Goal: Information Seeking & Learning: Learn about a topic

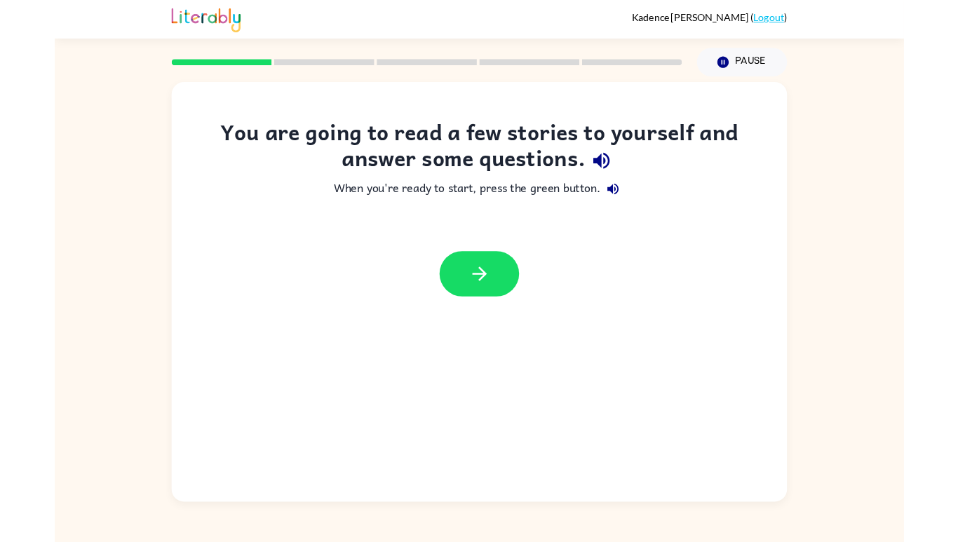
scroll to position [24, 0]
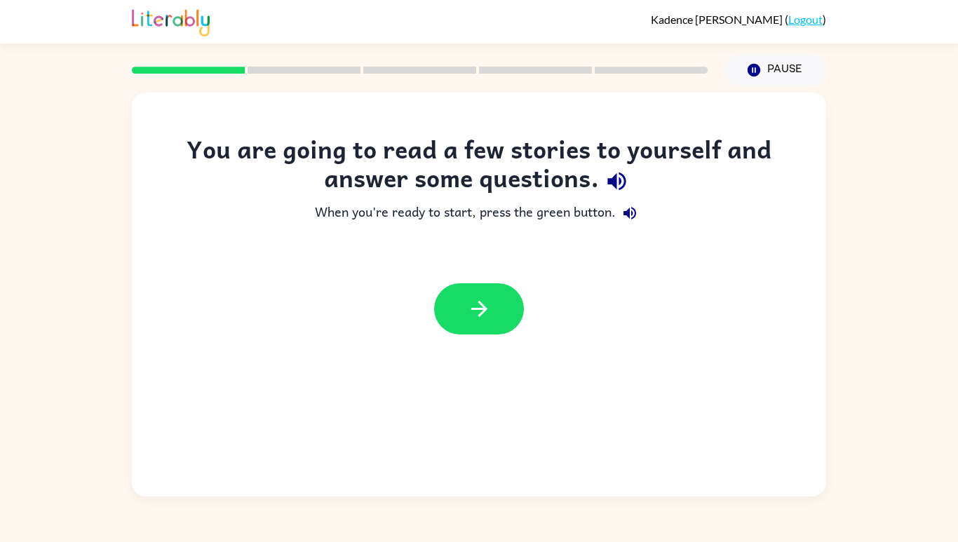
click at [484, 297] on icon "button" at bounding box center [479, 309] width 25 height 25
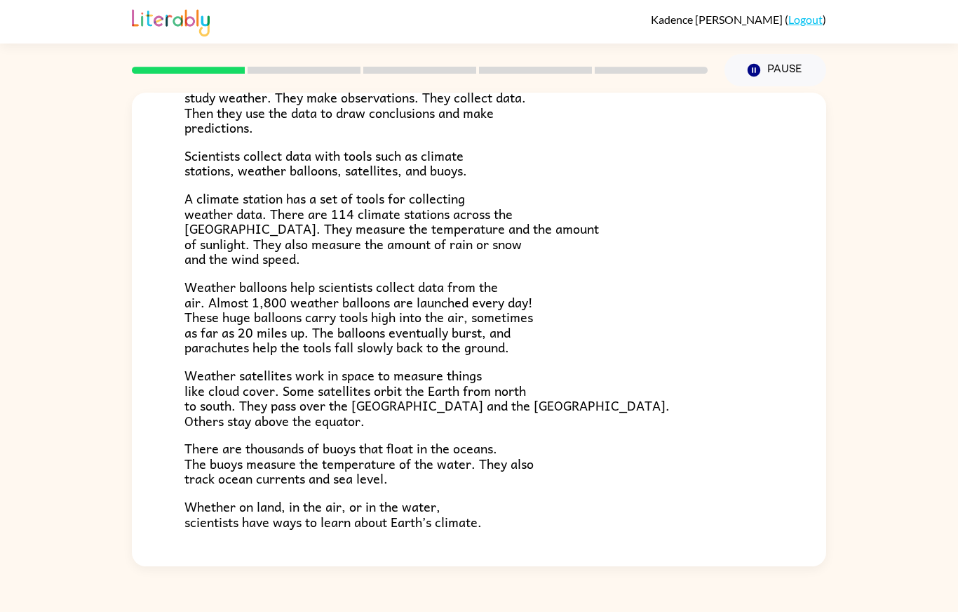
scroll to position [250, 0]
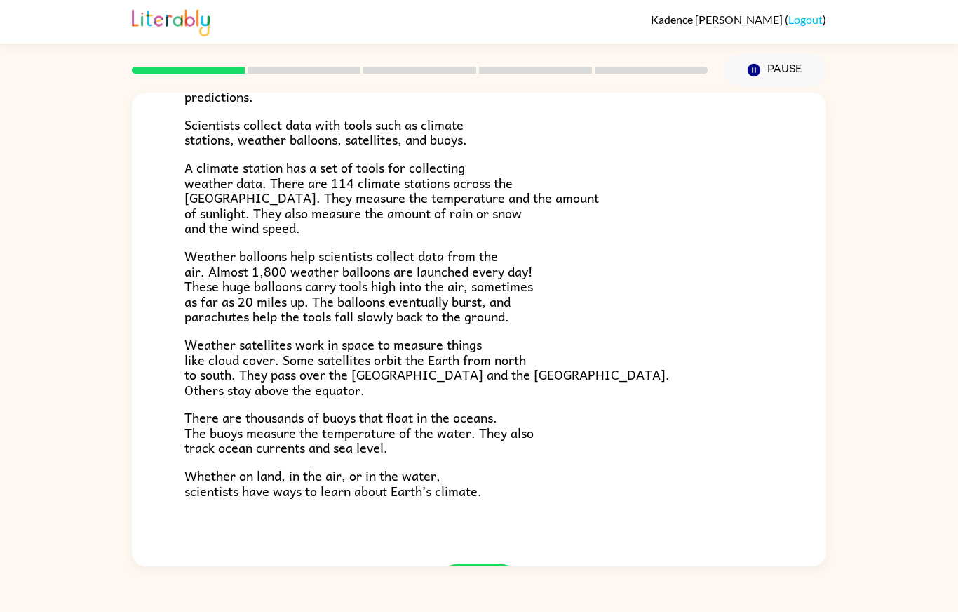
click at [487, 541] on icon "button" at bounding box center [479, 588] width 25 height 25
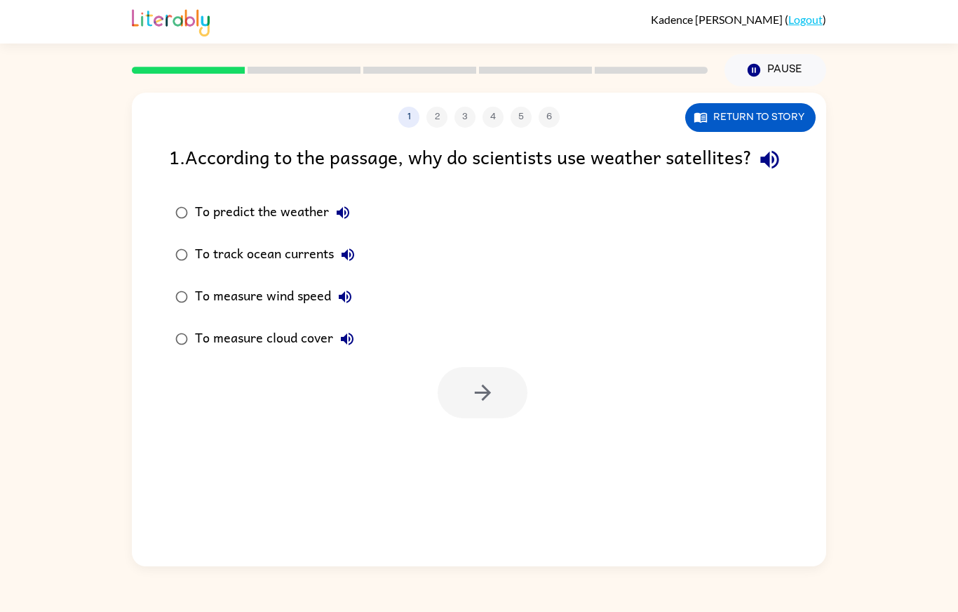
scroll to position [0, 0]
click at [293, 198] on div "To predict the weather" at bounding box center [276, 212] width 162 height 28
click at [485, 372] on button "button" at bounding box center [483, 392] width 90 height 51
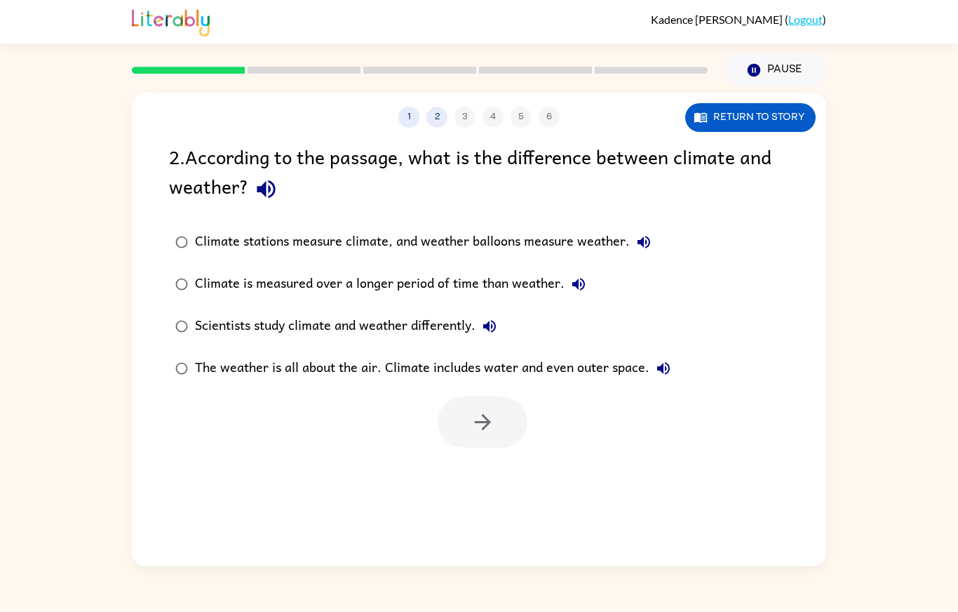
scroll to position [61, 0]
click at [394, 312] on div "Scientists study climate and weather differently." at bounding box center [349, 326] width 309 height 28
click at [495, 396] on button "button" at bounding box center [483, 421] width 90 height 51
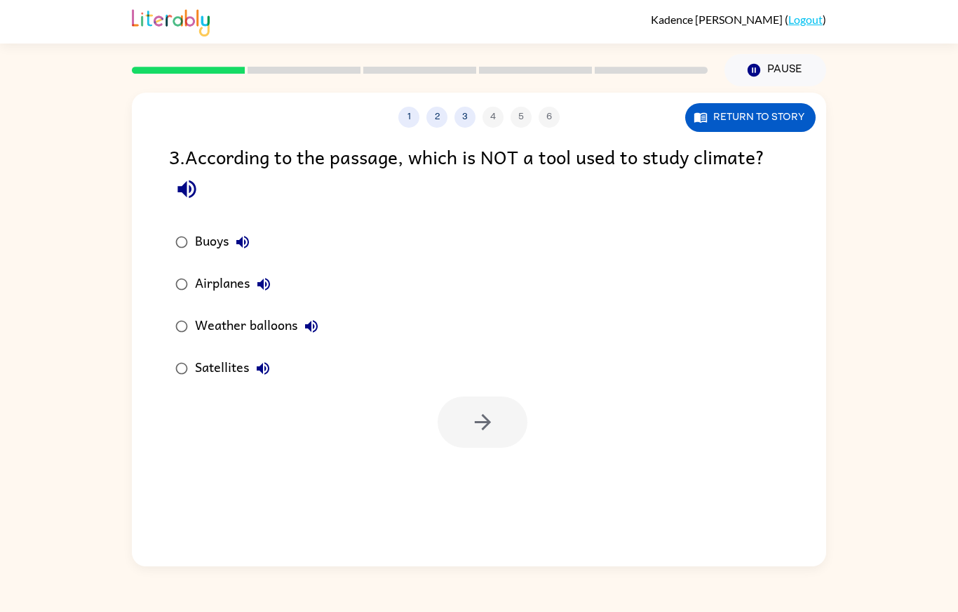
click at [217, 270] on div "Airplanes" at bounding box center [236, 284] width 83 height 28
click at [476, 410] on icon "button" at bounding box center [483, 422] width 25 height 25
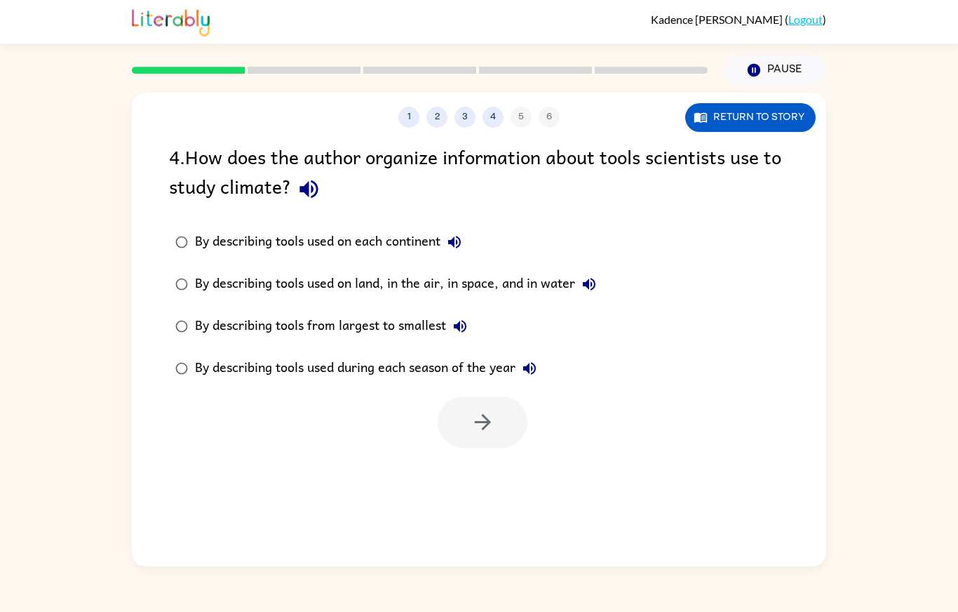
click at [509, 270] on div "By describing tools used on land, in the air, in space, and in water" at bounding box center [399, 284] width 408 height 28
click at [491, 410] on icon "button" at bounding box center [483, 422] width 25 height 25
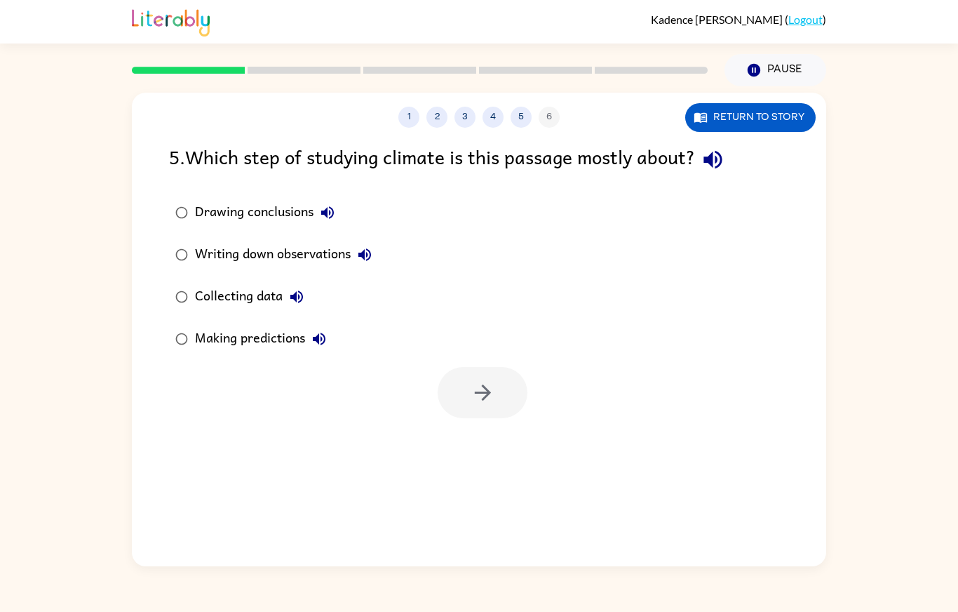
click at [255, 283] on div "Collecting data" at bounding box center [253, 297] width 116 height 28
click at [490, 380] on icon "button" at bounding box center [483, 392] width 25 height 25
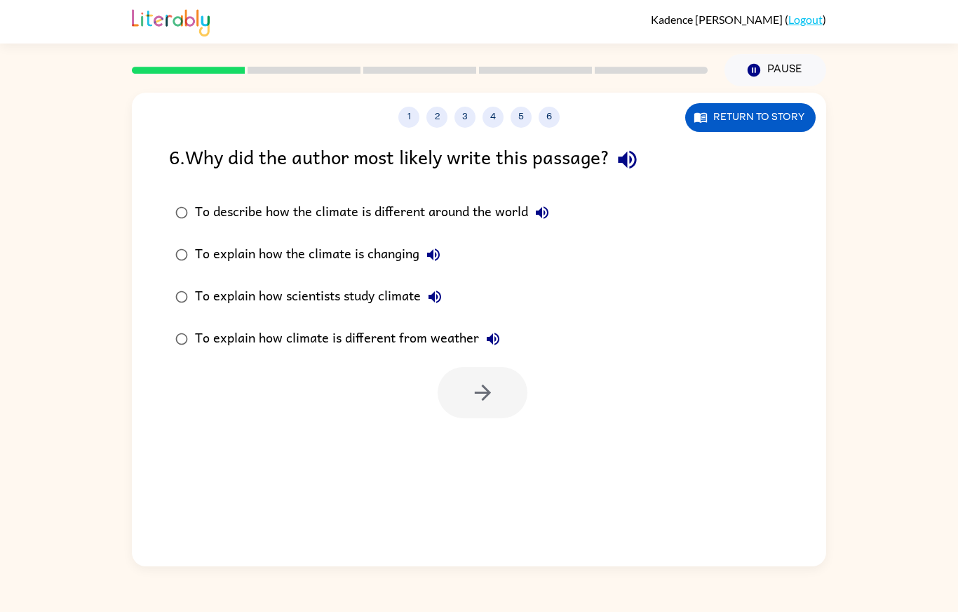
click at [403, 325] on div "To explain how climate is different from weather" at bounding box center [351, 339] width 312 height 28
click at [482, 380] on icon "button" at bounding box center [483, 392] width 25 height 25
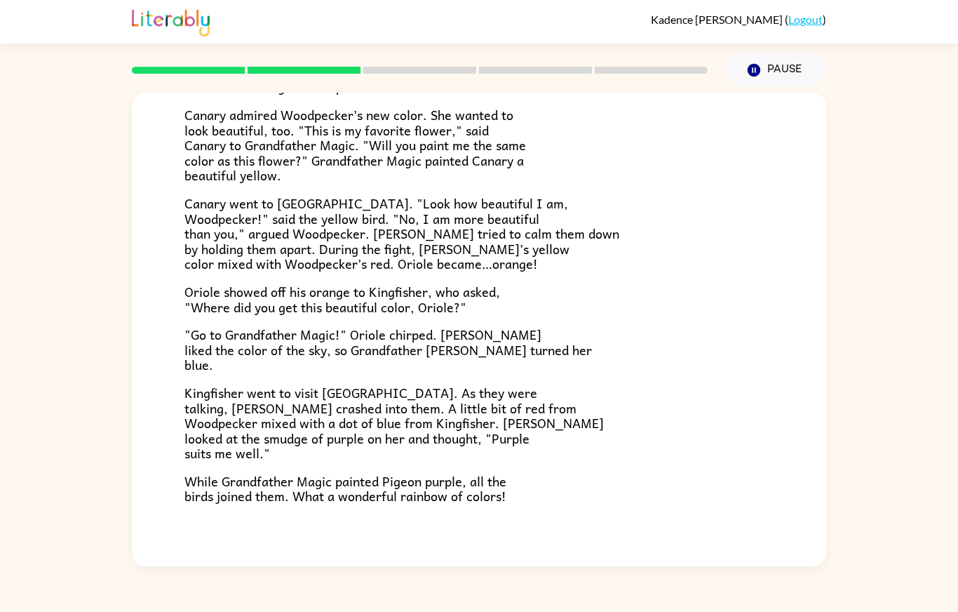
scroll to position [220, 0]
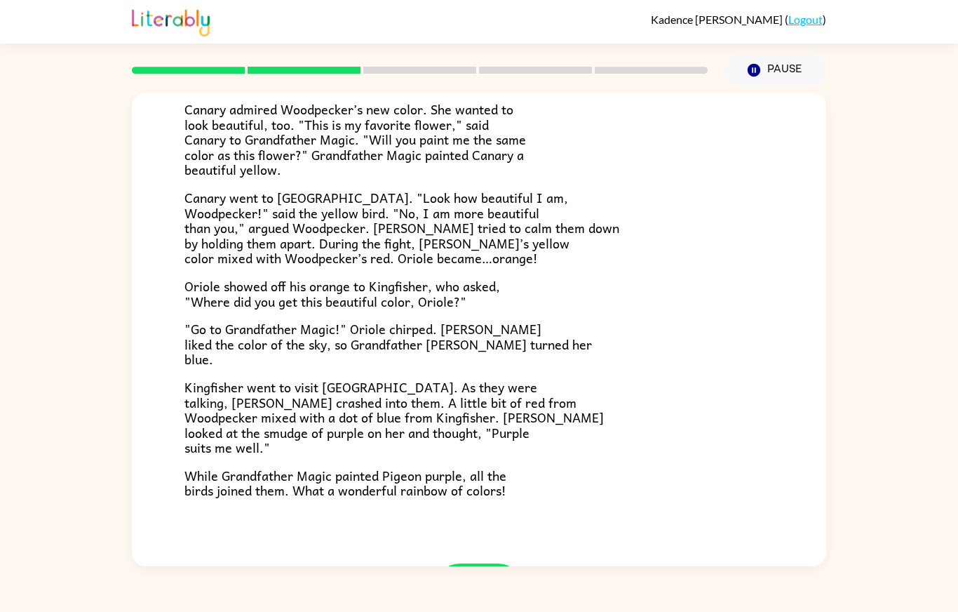
click at [481, 541] on icon "button" at bounding box center [479, 589] width 16 height 16
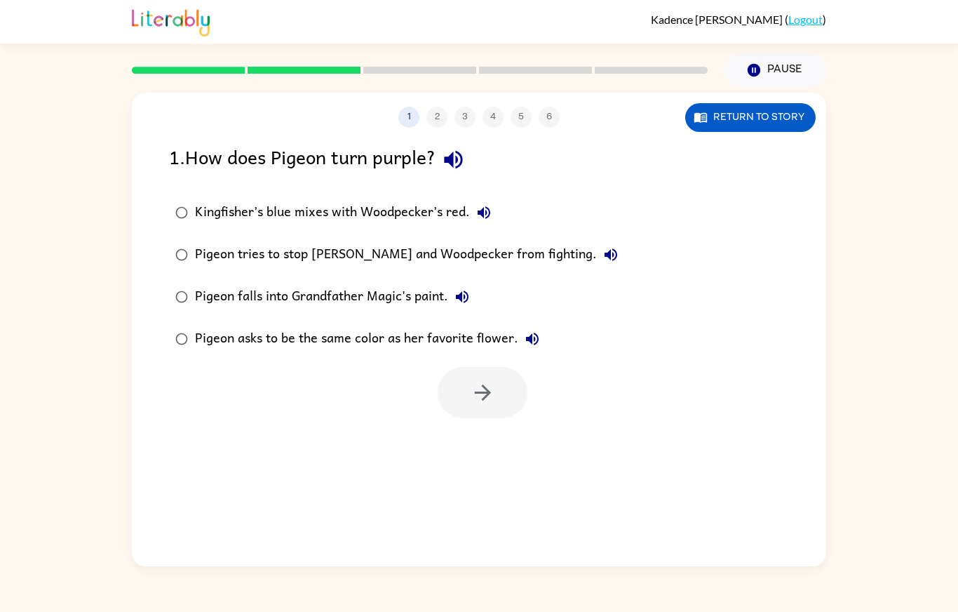
scroll to position [0, 0]
click at [416, 198] on div "Kingfisher’s blue mixes with Woodpecker’s red." at bounding box center [346, 212] width 303 height 28
click at [508, 367] on button "button" at bounding box center [483, 392] width 90 height 51
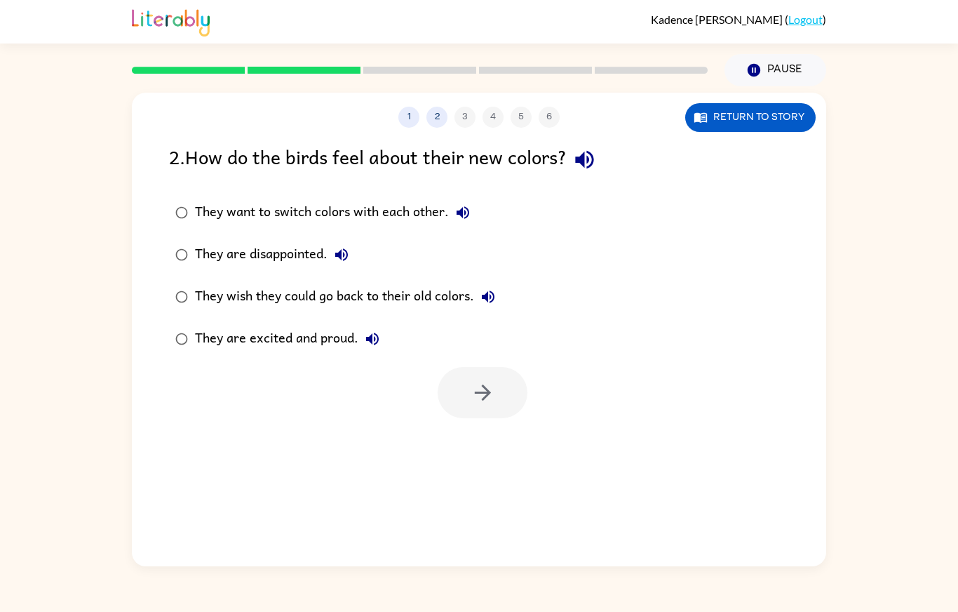
click at [297, 325] on div "They are excited and proud." at bounding box center [290, 339] width 191 height 28
click at [494, 380] on icon "button" at bounding box center [483, 392] width 25 height 25
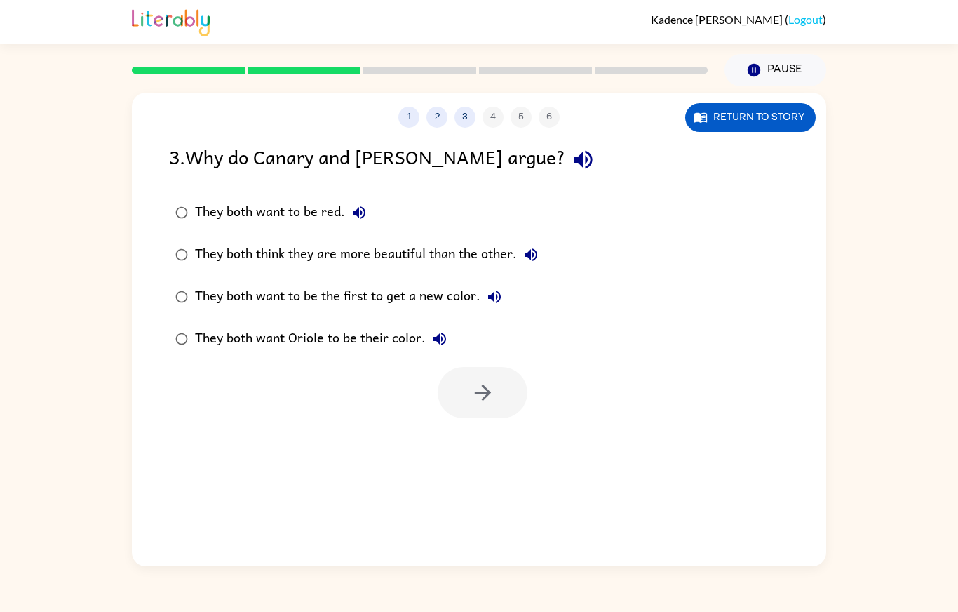
click at [426, 241] on div "They both think they are more beautiful than the other." at bounding box center [370, 255] width 350 height 28
click at [487, 380] on icon "button" at bounding box center [483, 392] width 25 height 25
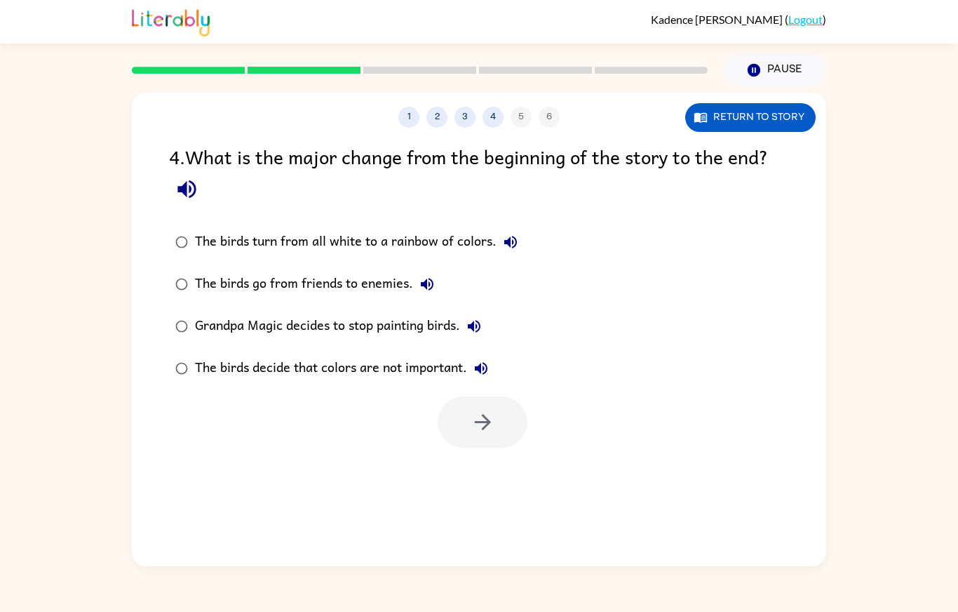
click at [410, 228] on div "The birds turn from all white to a rainbow of colors." at bounding box center [360, 242] width 330 height 28
click at [498, 396] on button "button" at bounding box center [483, 421] width 90 height 51
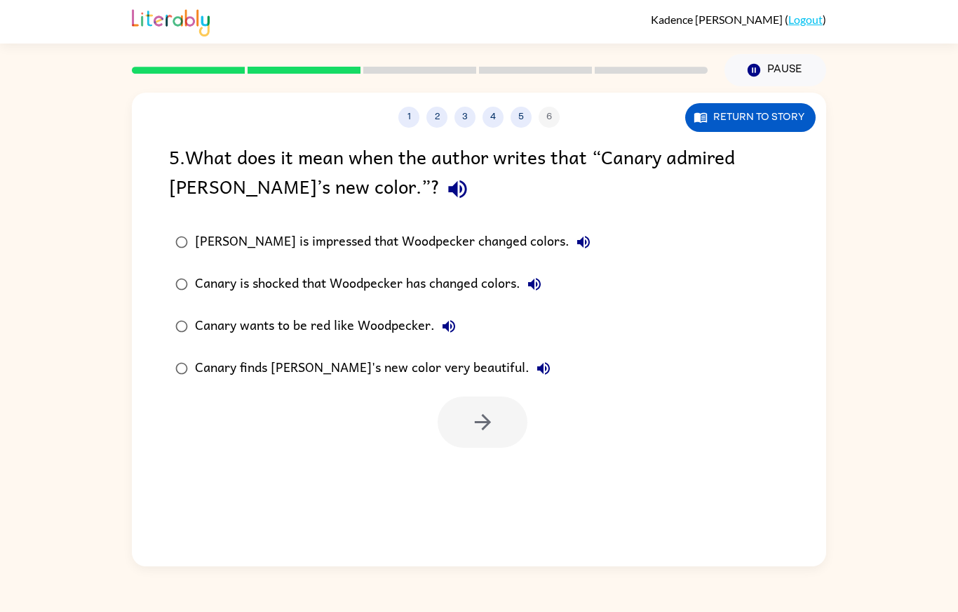
click at [485, 228] on div "[PERSON_NAME] is impressed that Woodpecker changed colors." at bounding box center [396, 242] width 403 height 28
click at [516, 396] on button "button" at bounding box center [483, 421] width 90 height 51
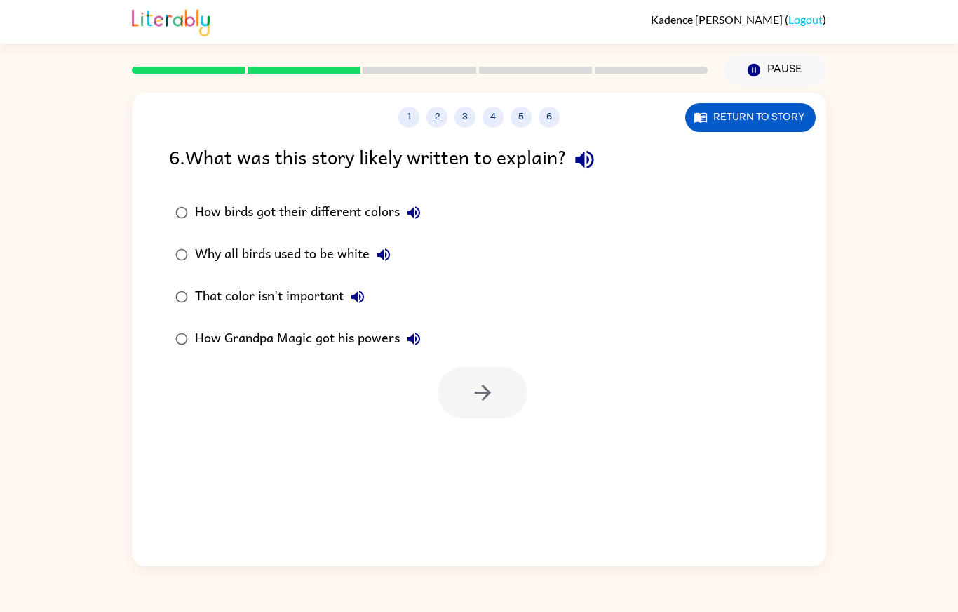
click at [323, 198] on div "How birds got their different colors" at bounding box center [311, 212] width 233 height 28
click at [478, 384] on icon "button" at bounding box center [482, 392] width 16 height 16
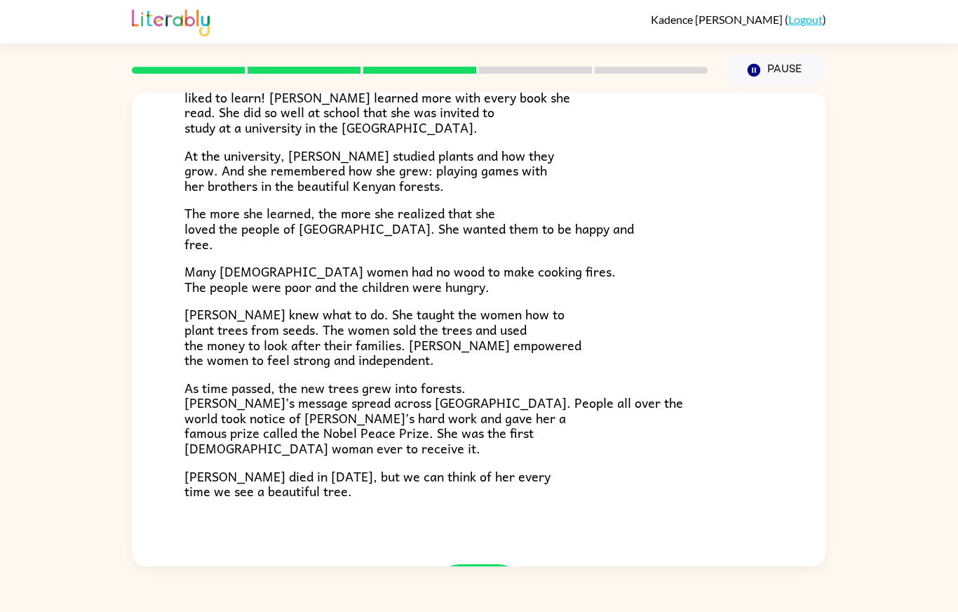
scroll to position [252, 0]
click at [494, 541] on button "button" at bounding box center [479, 588] width 90 height 51
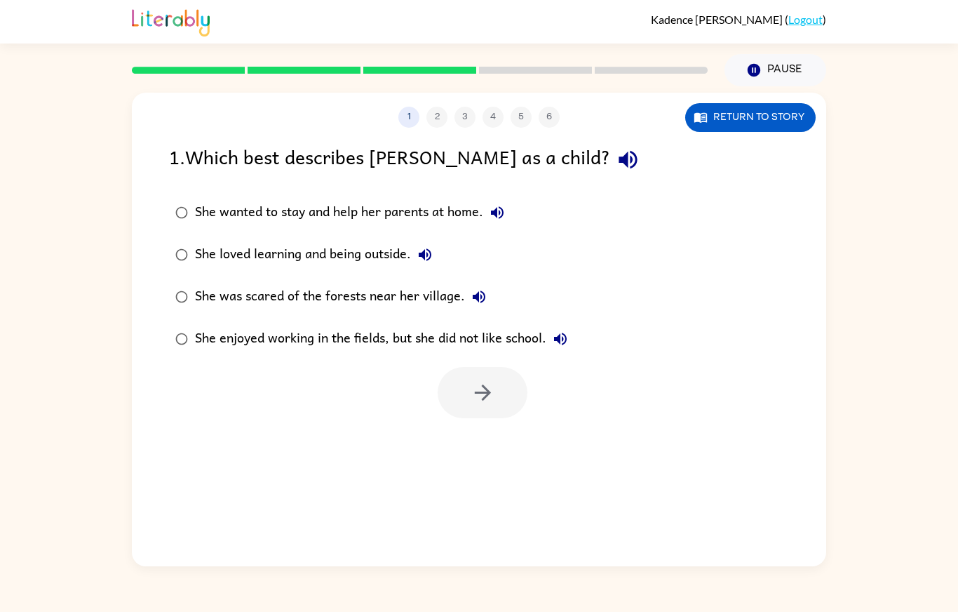
click at [386, 241] on div "She loved learning and being outside." at bounding box center [317, 255] width 244 height 28
click at [482, 380] on icon "button" at bounding box center [483, 392] width 25 height 25
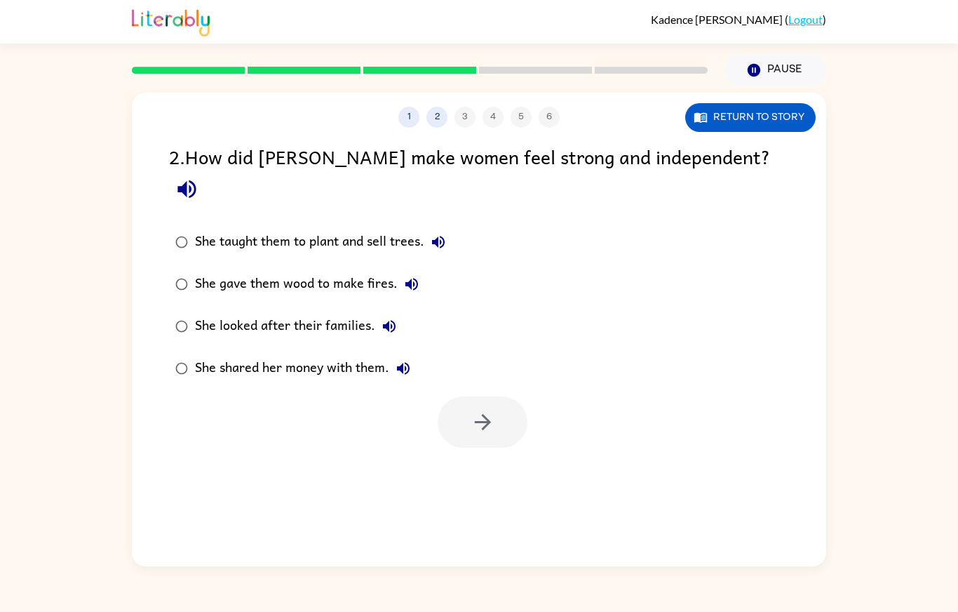
click at [400, 221] on label "She taught them to plant and sell trees." at bounding box center [310, 242] width 298 height 42
click at [390, 228] on div "She taught them to plant and sell trees." at bounding box center [323, 242] width 257 height 28
click at [488, 410] on icon "button" at bounding box center [483, 422] width 25 height 25
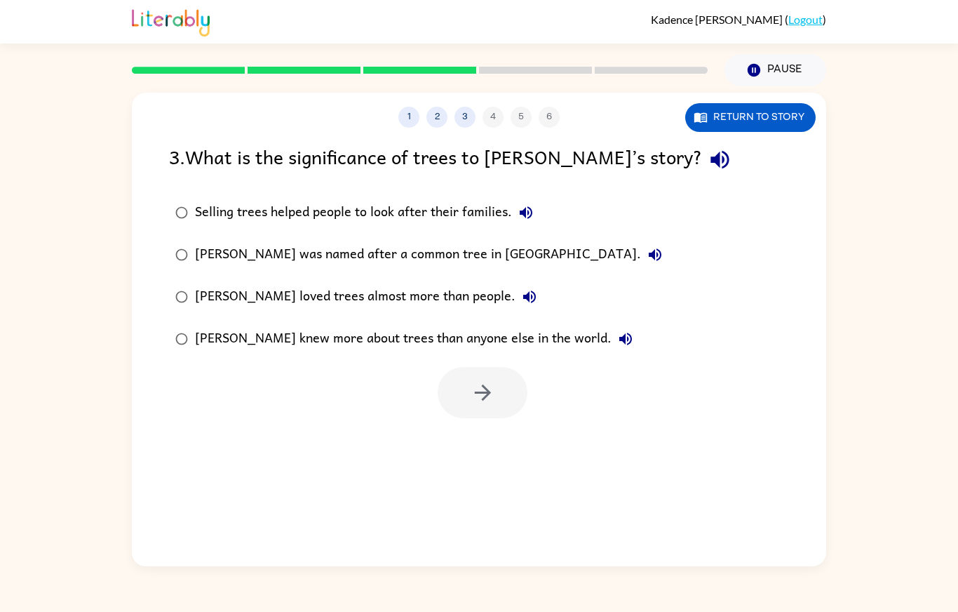
click at [435, 283] on div "[PERSON_NAME] loved trees almost more than people." at bounding box center [369, 297] width 349 height 28
click at [464, 367] on button "button" at bounding box center [483, 392] width 90 height 51
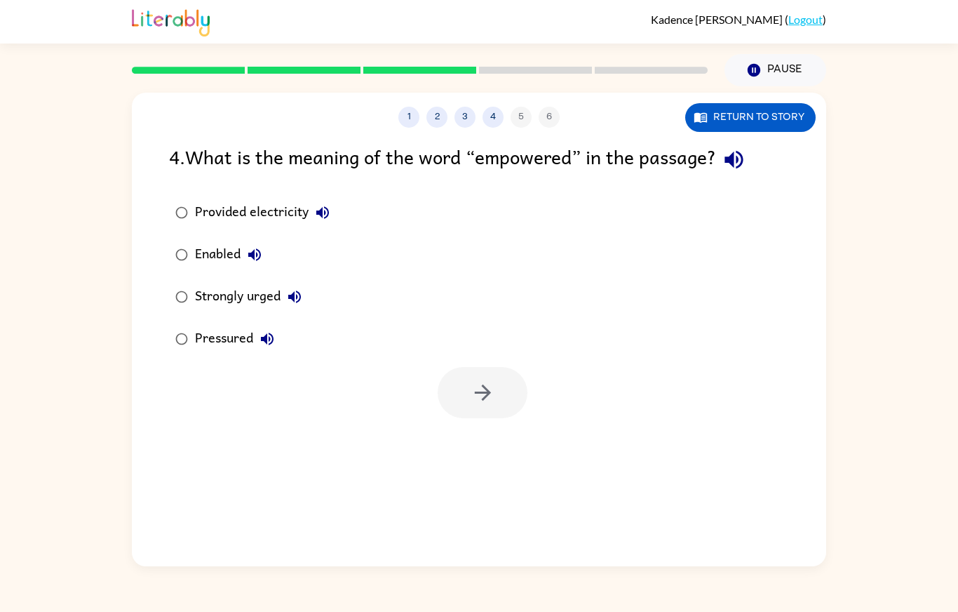
scroll to position [52, 0]
click at [216, 325] on div "Pressured" at bounding box center [238, 339] width 86 height 28
click at [480, 380] on icon "button" at bounding box center [483, 392] width 25 height 25
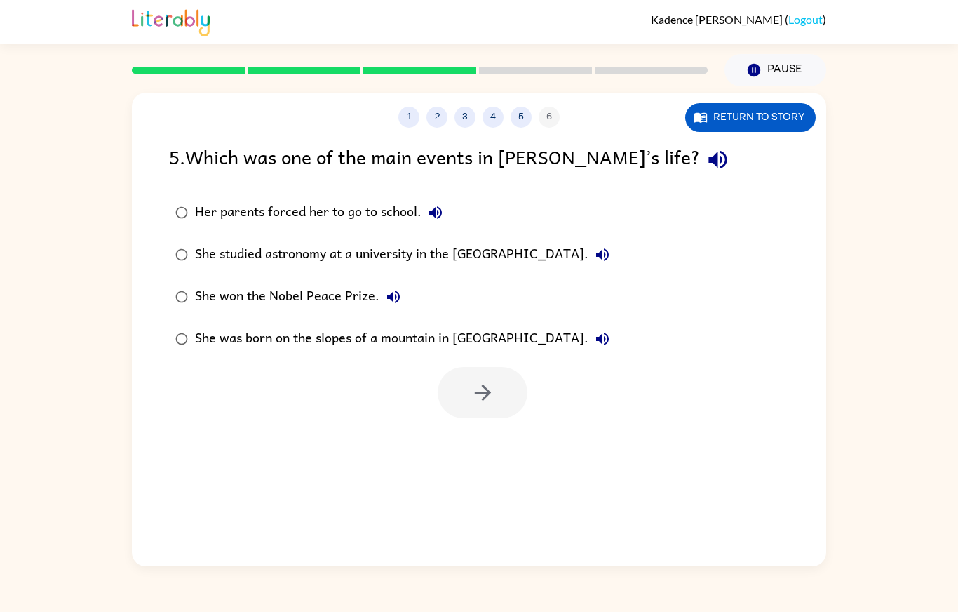
scroll to position [69, 0]
click at [392, 198] on div "Her parents forced her to go to school." at bounding box center [322, 212] width 255 height 28
click at [480, 380] on icon "button" at bounding box center [483, 392] width 25 height 25
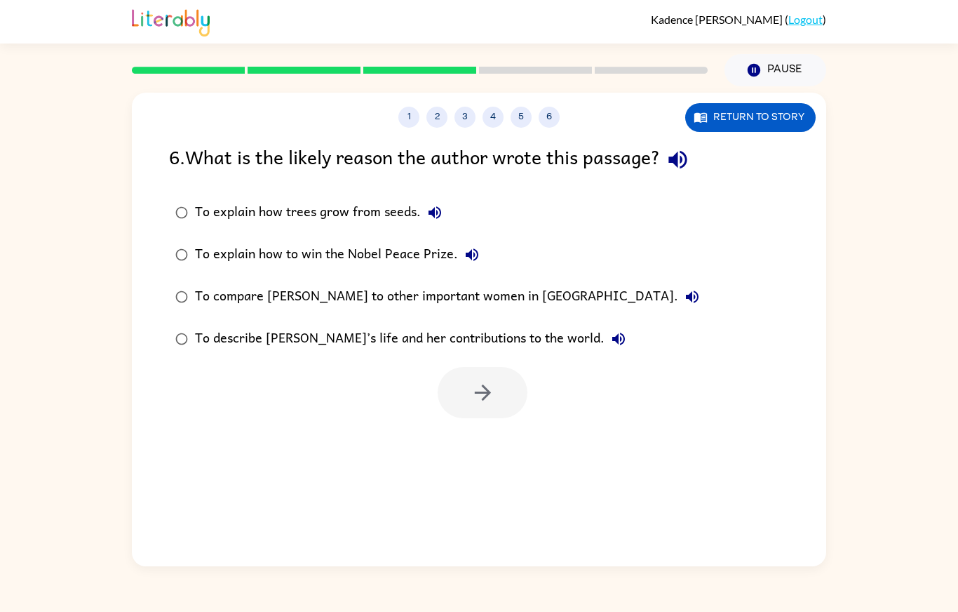
click at [406, 325] on div "To describe [PERSON_NAME]’s life and her contributions to the world." at bounding box center [414, 339] width 438 height 28
click at [485, 380] on icon "button" at bounding box center [483, 392] width 25 height 25
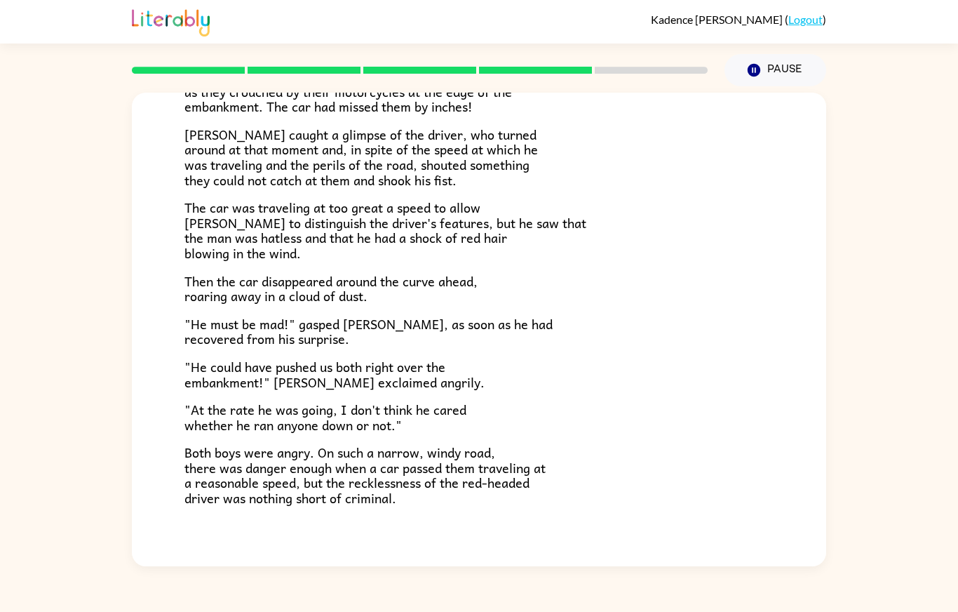
scroll to position [247, 0]
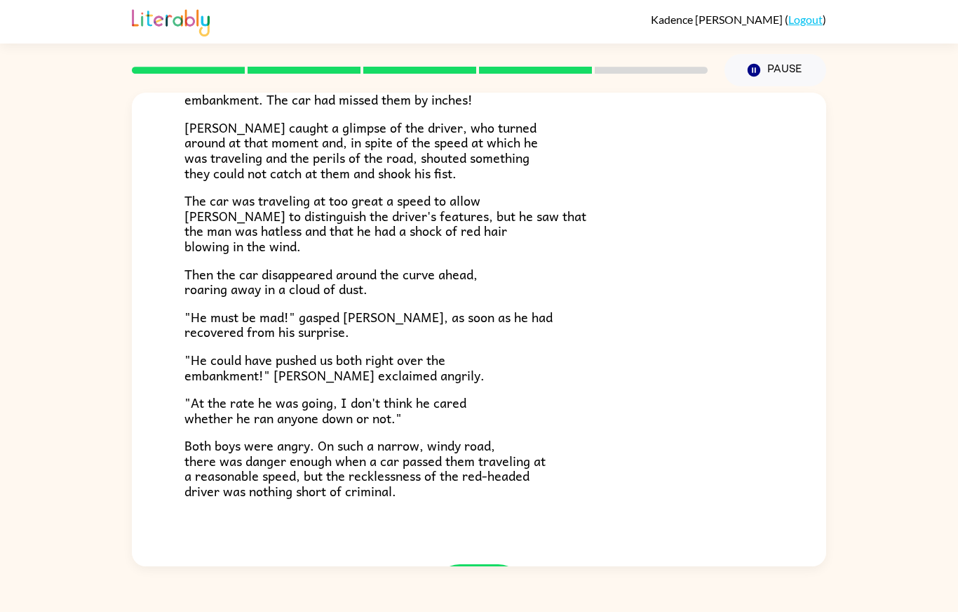
click at [485, 541] on icon "button" at bounding box center [479, 589] width 25 height 25
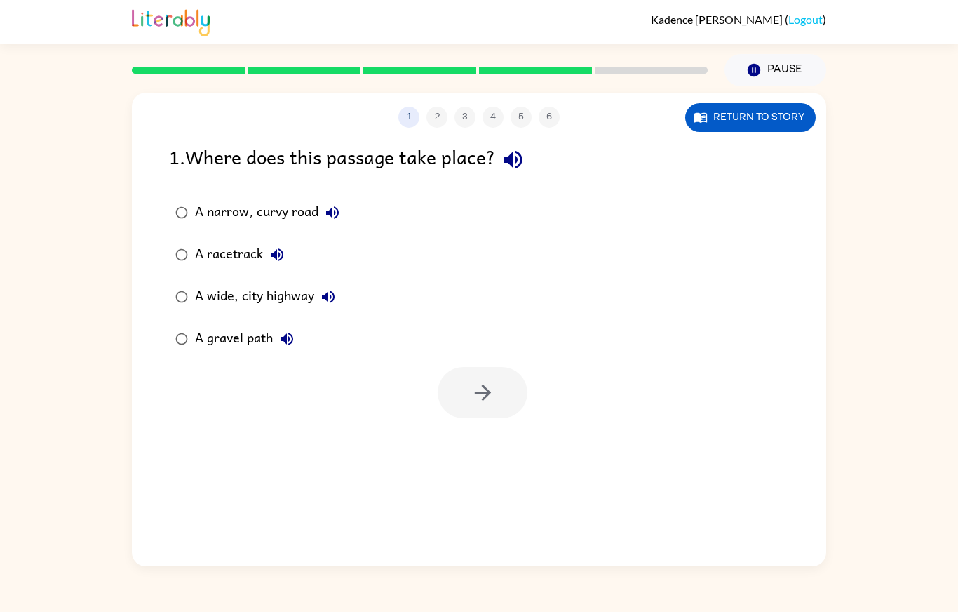
scroll to position [0, 0]
click at [250, 325] on div "A gravel path" at bounding box center [248, 339] width 106 height 28
click at [478, 380] on icon "button" at bounding box center [483, 392] width 25 height 25
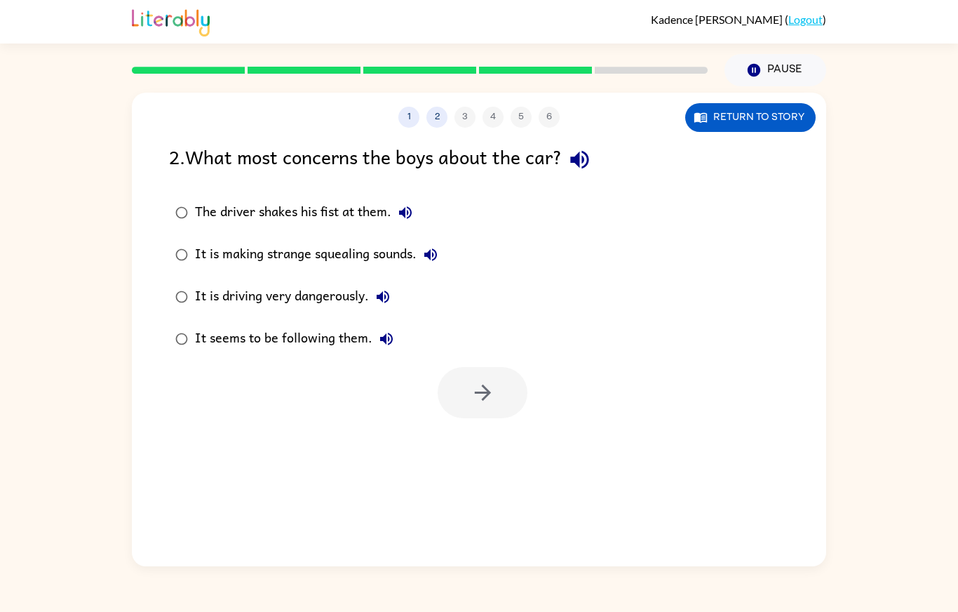
click at [330, 283] on div "It is driving very dangerously." at bounding box center [296, 297] width 202 height 28
click at [504, 367] on button "button" at bounding box center [483, 392] width 90 height 51
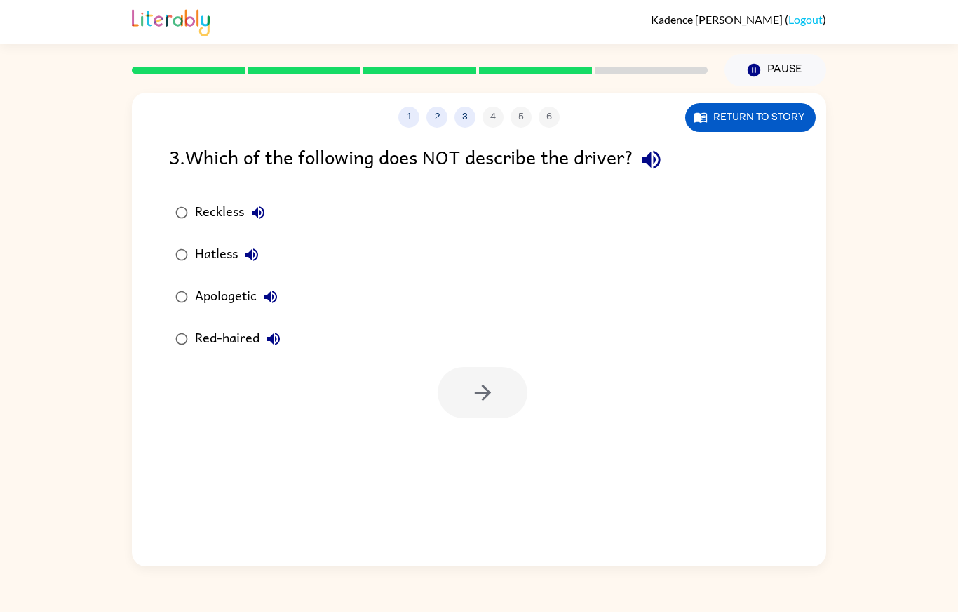
click at [234, 283] on div "Apologetic" at bounding box center [240, 297] width 90 height 28
click at [493, 380] on icon "button" at bounding box center [483, 392] width 25 height 25
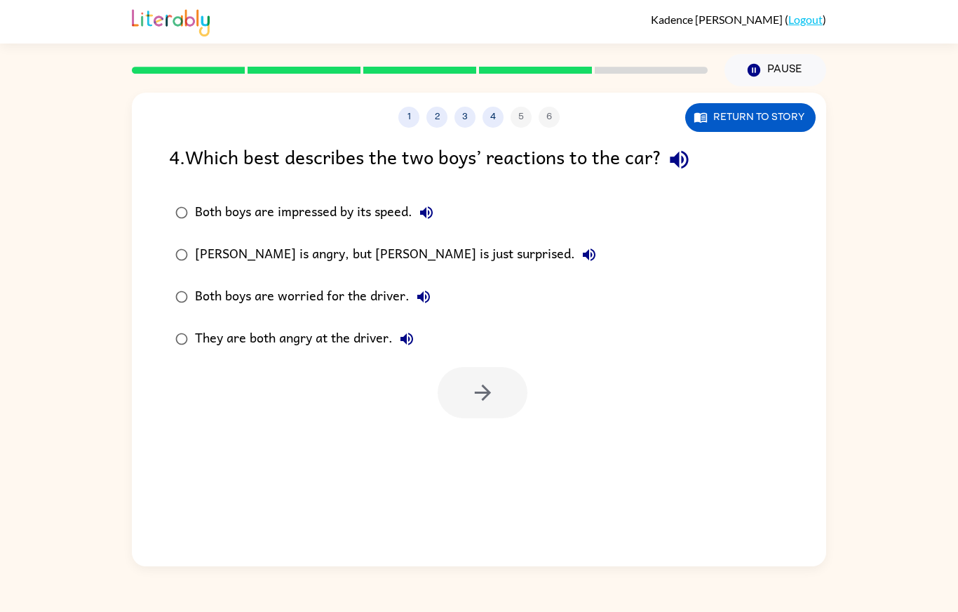
click at [370, 325] on div "They are both angry at the driver." at bounding box center [308, 339] width 226 height 28
click at [483, 380] on icon "button" at bounding box center [483, 392] width 25 height 25
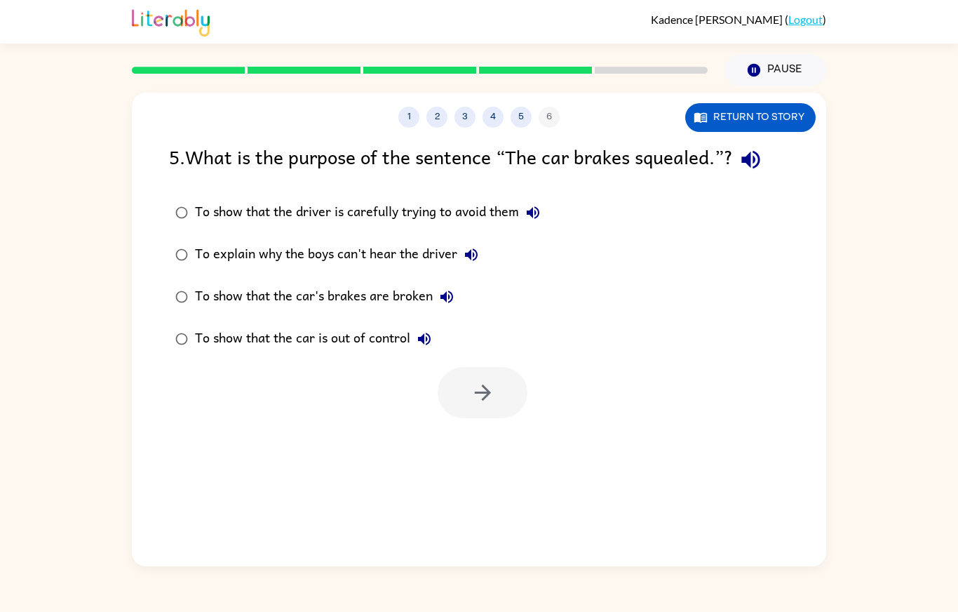
click at [425, 241] on div "To explain why the boys can't hear the driver" at bounding box center [340, 255] width 290 height 28
click at [487, 380] on icon "button" at bounding box center [483, 392] width 25 height 25
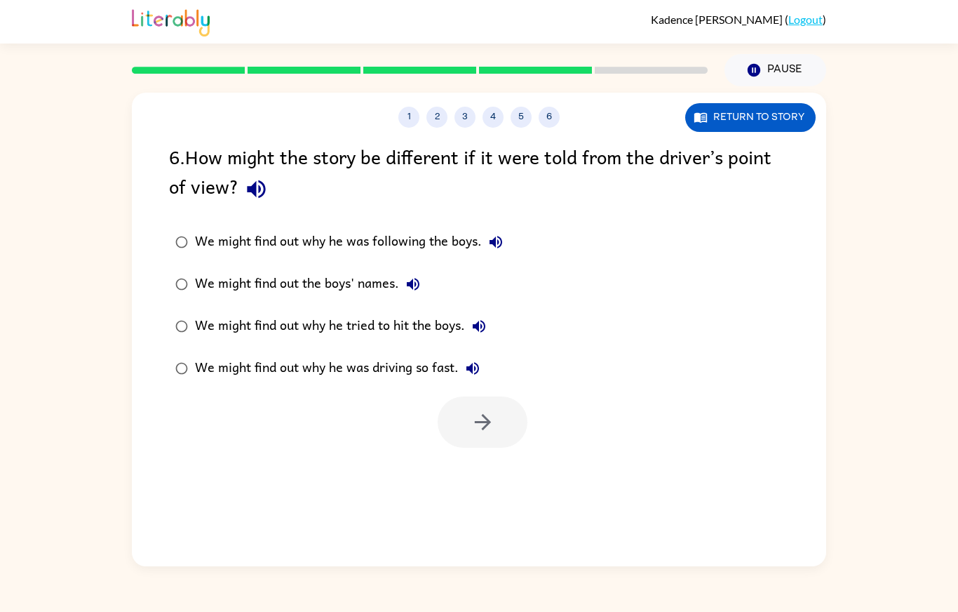
click at [250, 354] on div "We might find out why he was driving so fast." at bounding box center [341, 368] width 292 height 28
click at [464, 396] on button "button" at bounding box center [483, 421] width 90 height 51
